Goal: Navigation & Orientation: Find specific page/section

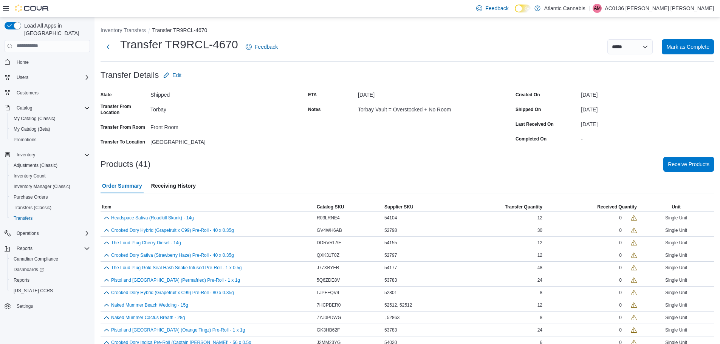
click at [671, 10] on p "AC0136 [PERSON_NAME] [PERSON_NAME]" at bounding box center [658, 8] width 109 height 9
click at [664, 74] on span "Sign Out" at bounding box center [665, 74] width 20 height 8
